Goal: Find specific page/section: Find specific page/section

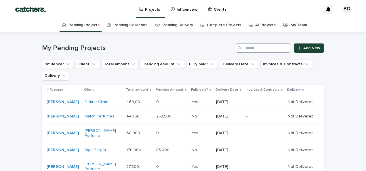
click at [284, 48] on input "Search" at bounding box center [263, 47] width 55 height 9
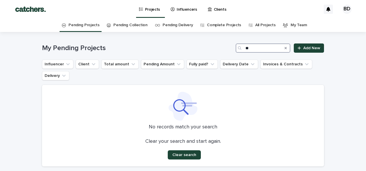
type input "**"
click at [221, 44] on h1 "My Pending Projects" at bounding box center [137, 48] width 191 height 8
click at [285, 50] on icon "Search" at bounding box center [286, 47] width 2 height 3
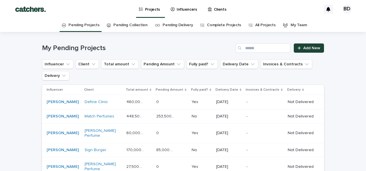
click at [221, 29] on link "Complete Projects" at bounding box center [224, 25] width 34 height 14
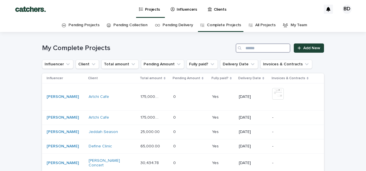
click at [264, 50] on input "Search" at bounding box center [263, 47] width 55 height 9
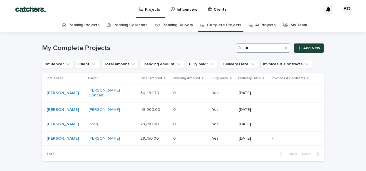
type input "*"
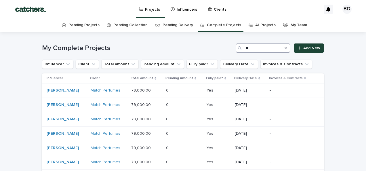
type input "*"
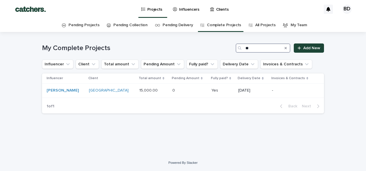
type input "*"
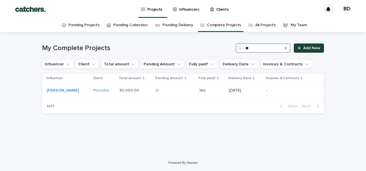
type input "*"
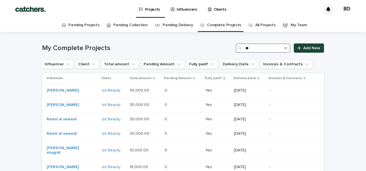
type input "*"
